Goal: Task Accomplishment & Management: Complete application form

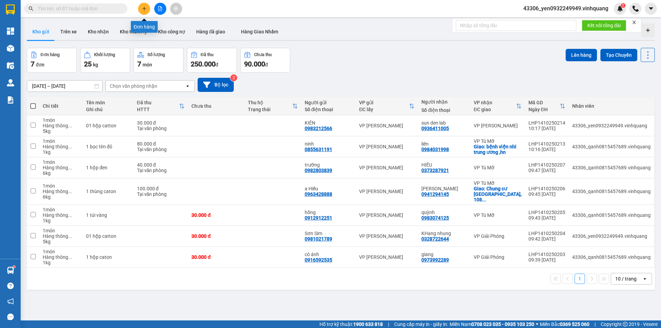
click at [145, 12] on button at bounding box center [144, 9] width 12 height 12
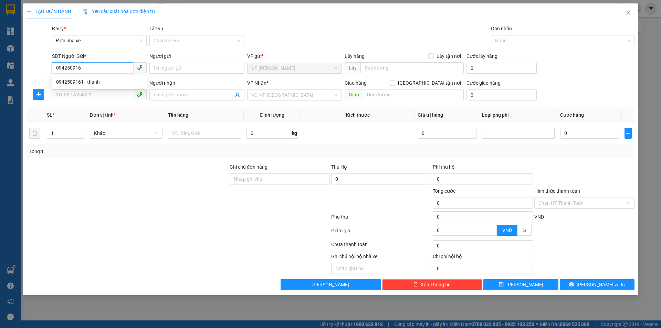
type input "0942509161"
click at [81, 83] on div "0942509161 - thanh" at bounding box center [99, 82] width 86 height 8
type input "thanh"
type input "0399299996"
type input "DŨNG"
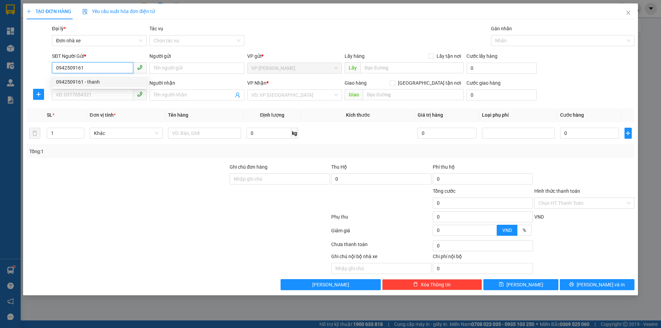
checkbox input "true"
type input "số 4 đinh công tráng phan chu trinh hn"
type input "50.000"
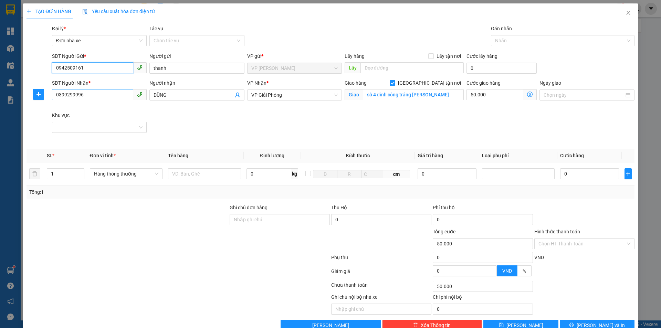
type input "0942509161"
click at [84, 92] on input "0399299996" at bounding box center [92, 94] width 81 height 11
click at [205, 117] on div "SĐT Người Nhận * 0399299996 Người nhận DŨNG VP Nhận * VP Giải Phóng Giao hàng G…" at bounding box center [343, 111] width 585 height 65
click at [190, 173] on input "text" at bounding box center [204, 173] width 73 height 11
type input "01 hộp dẹt"
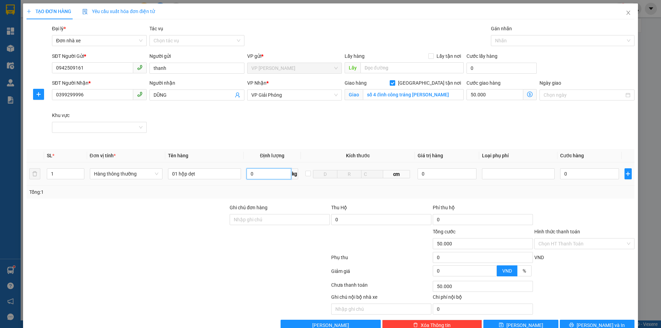
click at [252, 174] on input "0" at bounding box center [268, 173] width 45 height 11
type input "4"
click at [604, 170] on input "0" at bounding box center [589, 173] width 59 height 11
type input "30.000"
type input "80.000"
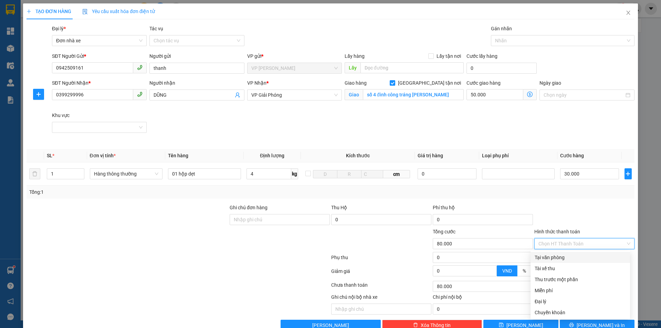
click at [579, 245] on input "Hình thức thanh toán" at bounding box center [581, 244] width 87 height 10
click at [571, 261] on div "Tại văn phòng" at bounding box center [580, 258] width 91 height 8
type input "0"
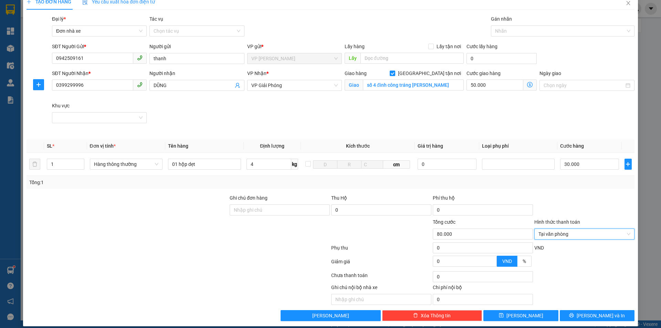
scroll to position [16, 0]
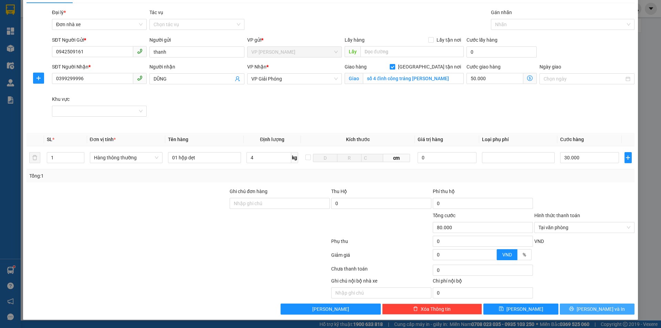
click at [597, 311] on span "Lưu và In" at bounding box center [601, 309] width 48 height 8
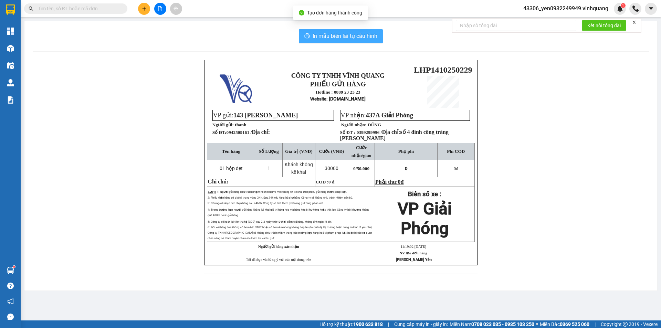
click at [336, 36] on span "In mẫu biên lai tự cấu hình" at bounding box center [345, 36] width 65 height 9
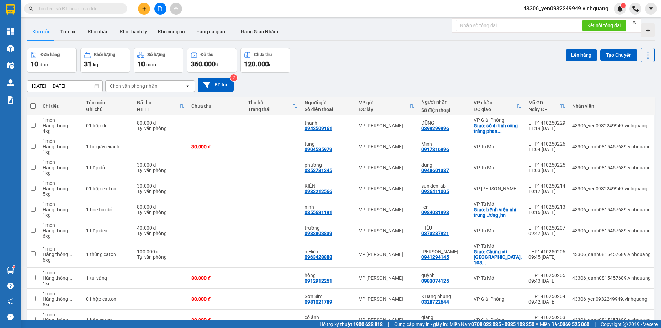
click at [114, 10] on input "text" at bounding box center [78, 9] width 81 height 8
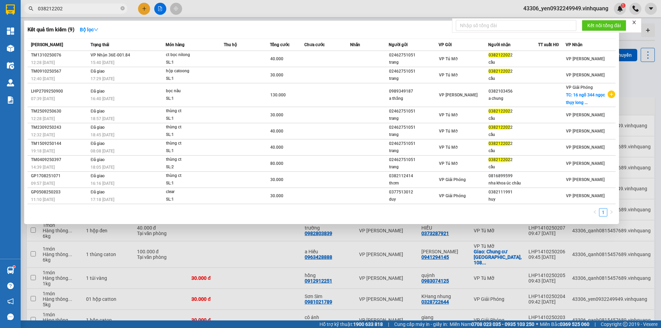
type input "0382122022"
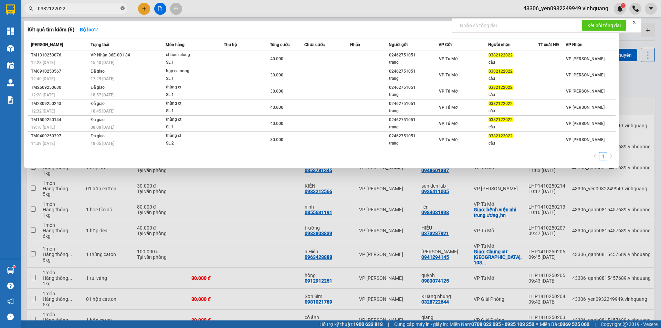
click at [123, 10] on icon "close-circle" at bounding box center [122, 8] width 4 height 4
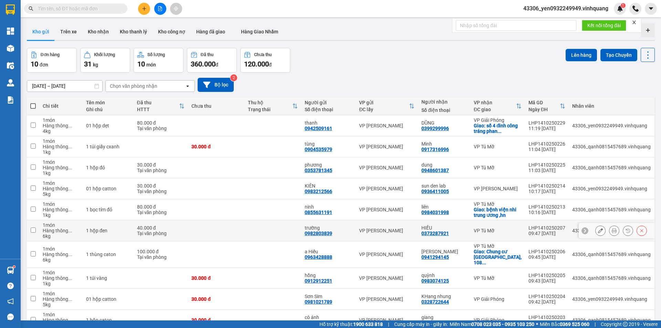
scroll to position [33, 0]
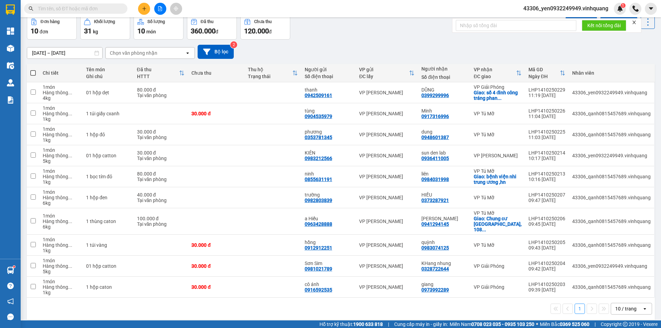
click at [80, 6] on input "text" at bounding box center [78, 9] width 81 height 8
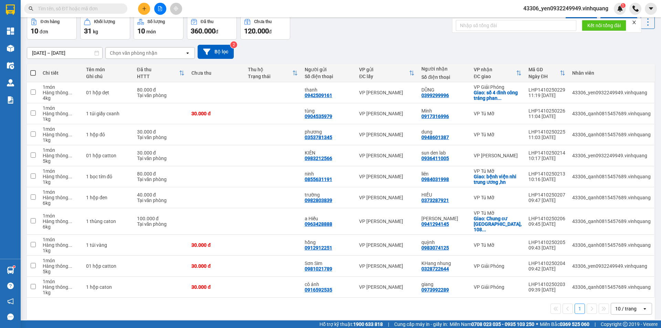
click at [80, 6] on input "text" at bounding box center [78, 9] width 81 height 8
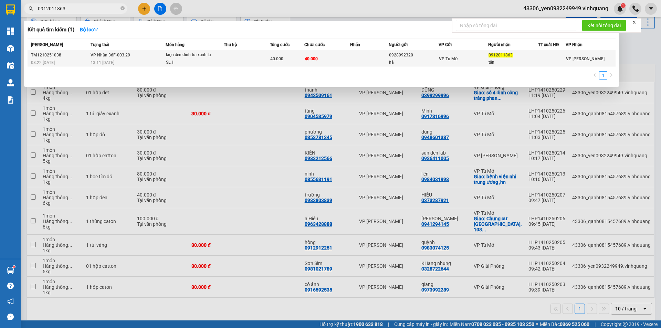
type input "0912011863"
click at [168, 58] on div "kiện đen dính túi xanh lá" at bounding box center [192, 55] width 52 height 8
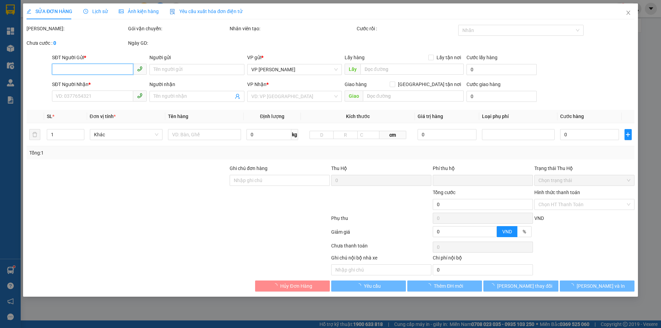
type input "0928992320"
type input "hà"
type input "0912011863"
type input "tân"
type input "0"
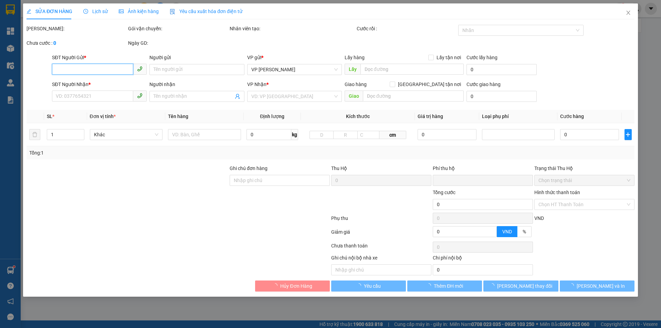
type input "40.000"
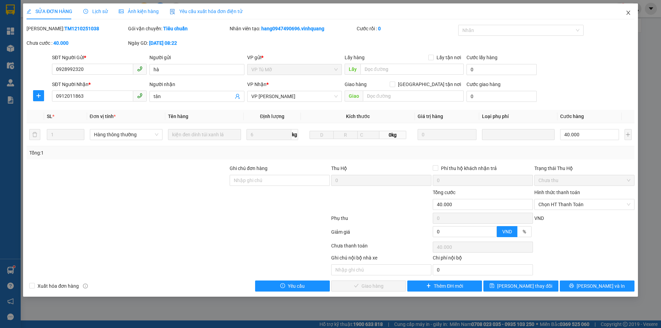
click at [627, 10] on span "Close" at bounding box center [628, 12] width 19 height 19
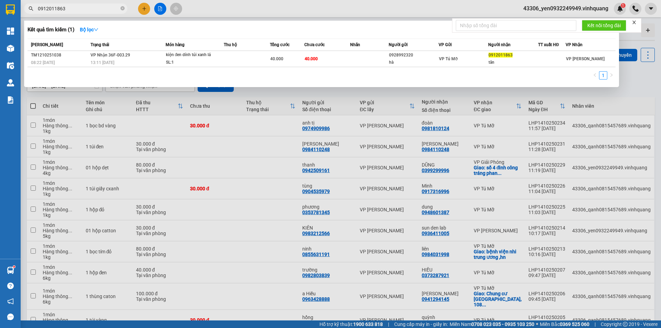
click at [86, 9] on input "0912011863" at bounding box center [78, 9] width 81 height 8
